Goal: Navigation & Orientation: Understand site structure

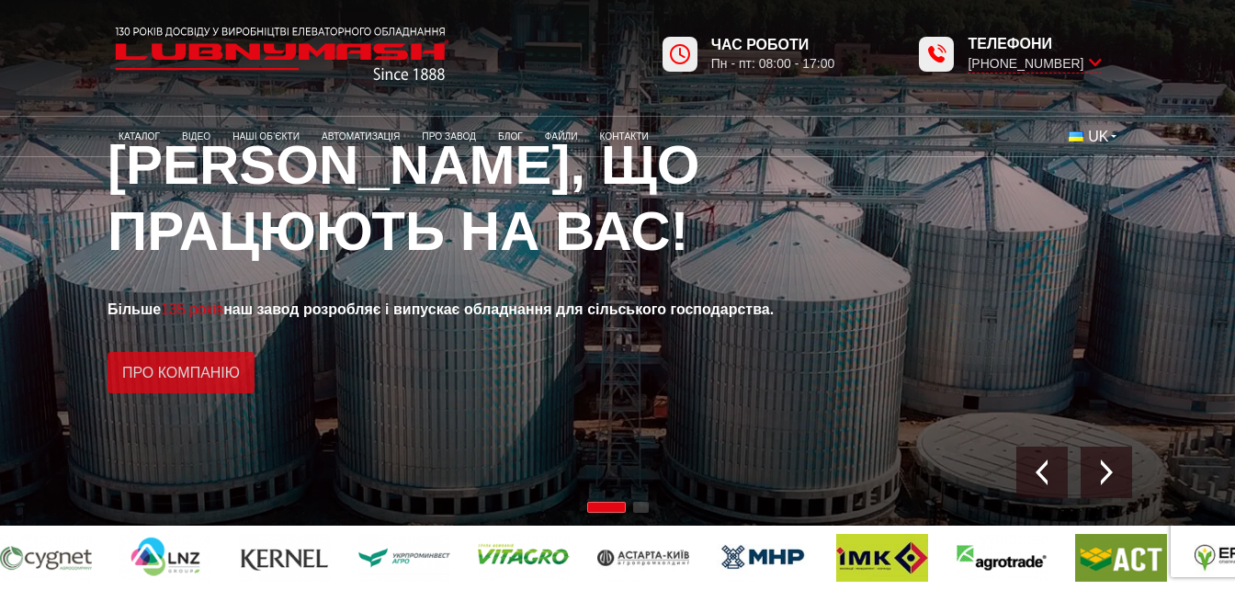
click at [171, 393] on link "Про компанію" at bounding box center [180, 372] width 147 height 41
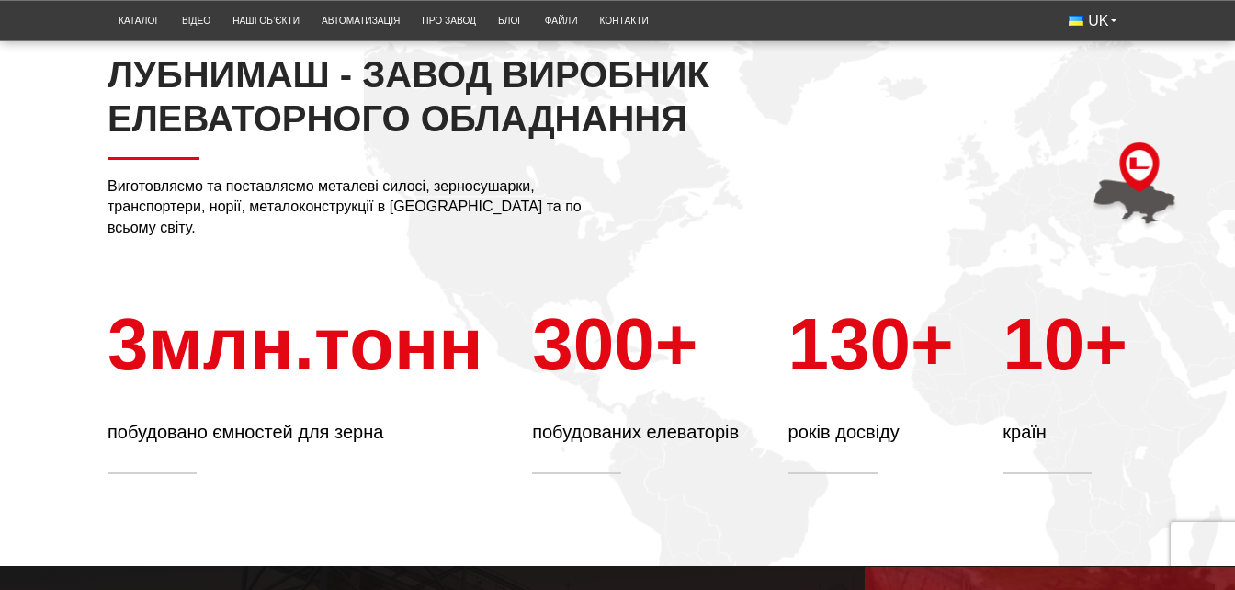
scroll to position [620, 0]
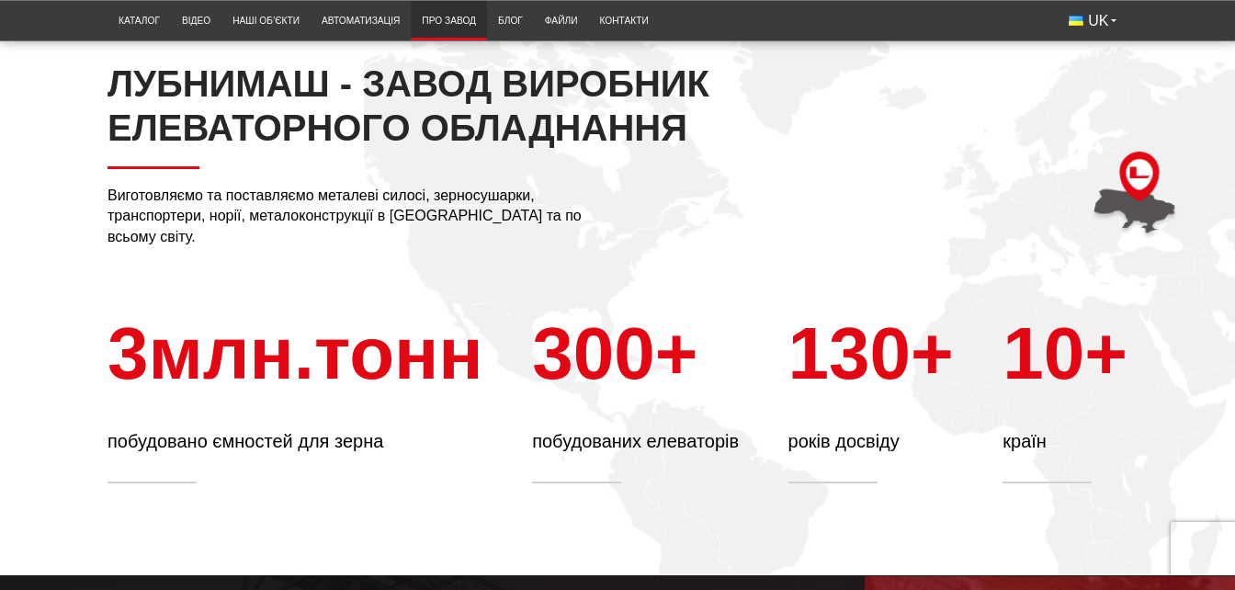
click at [464, 22] on link "Про завод" at bounding box center [449, 21] width 76 height 30
click at [647, 18] on link "Контакти" at bounding box center [623, 21] width 71 height 30
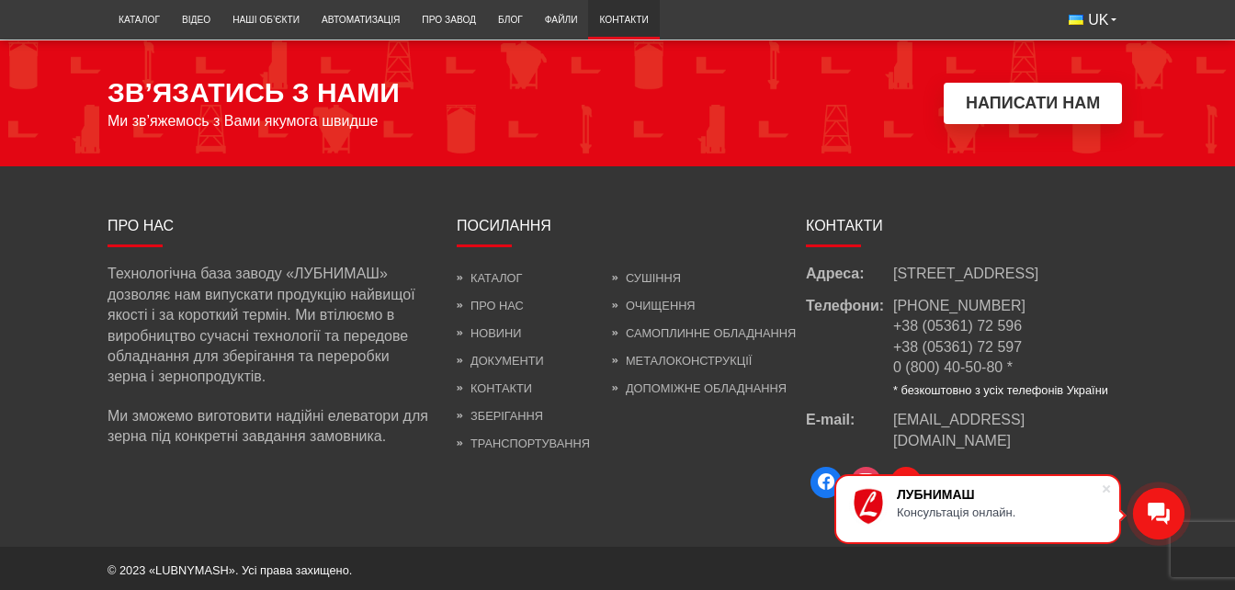
scroll to position [1824, 0]
